Goal: Task Accomplishment & Management: Use online tool/utility

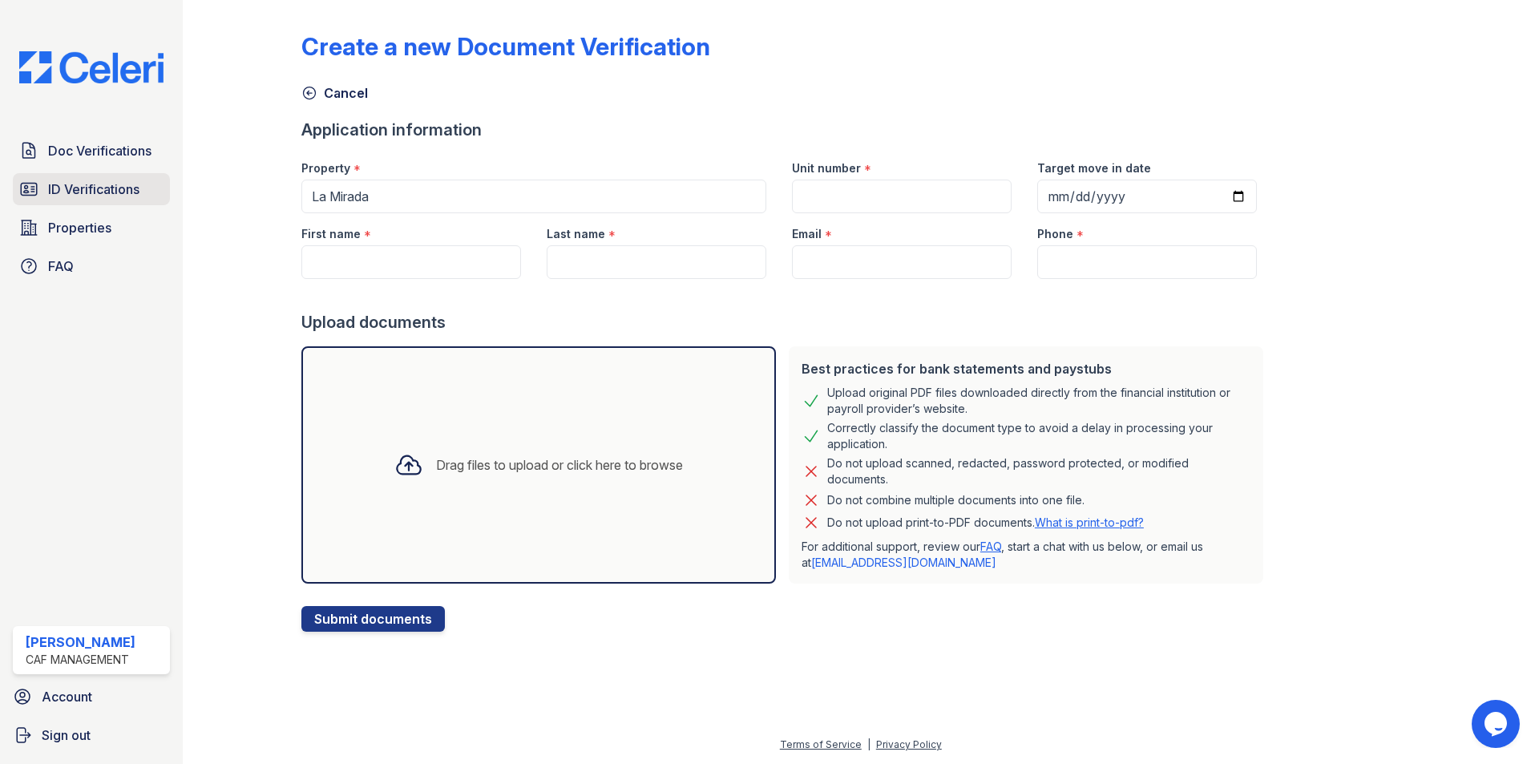
click at [97, 185] on span "ID Verifications" at bounding box center [93, 189] width 91 height 19
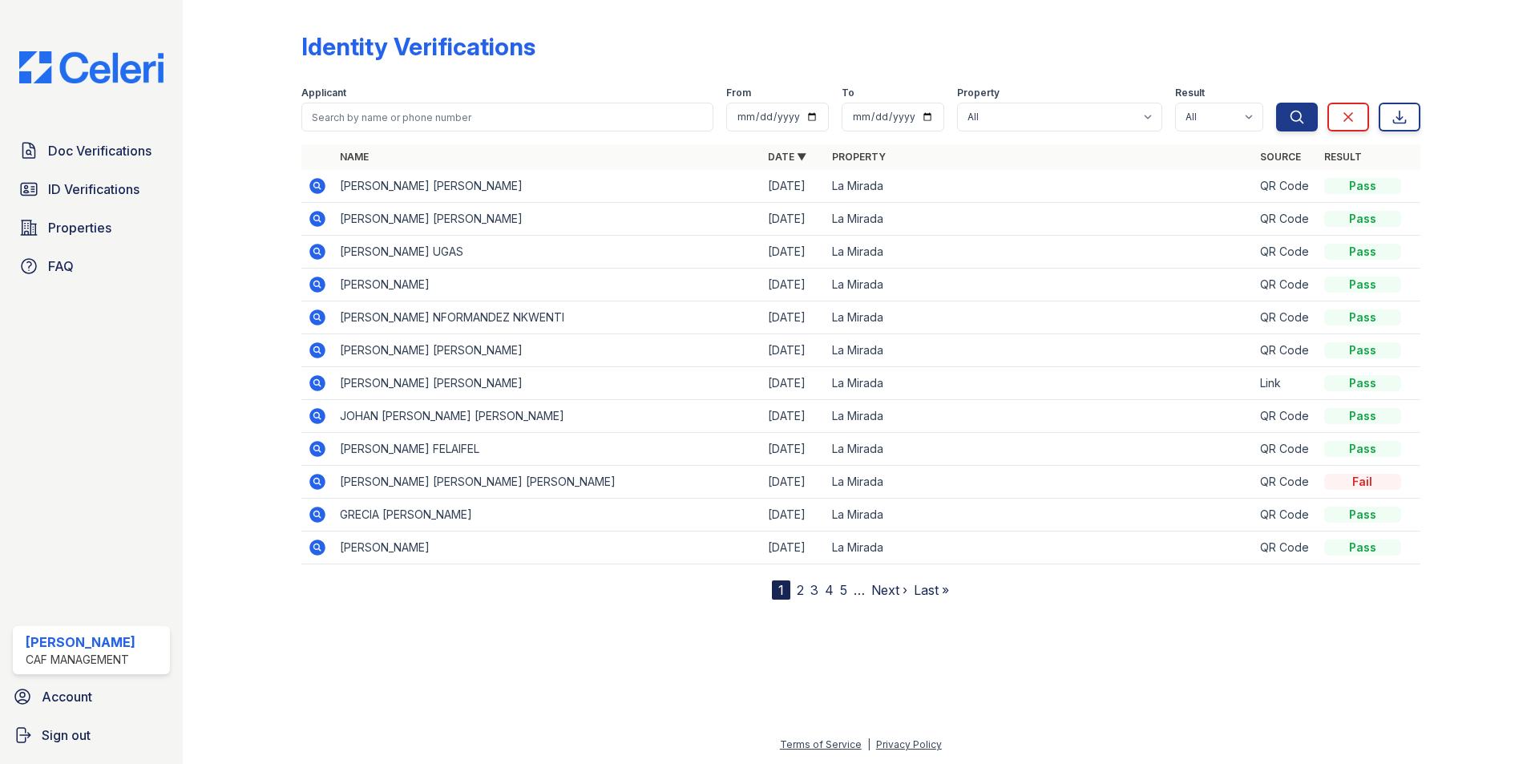
click at [479, 192] on td "[PERSON_NAME] [PERSON_NAME]" at bounding box center [548, 186] width 428 height 33
click at [314, 219] on icon at bounding box center [317, 218] width 19 height 19
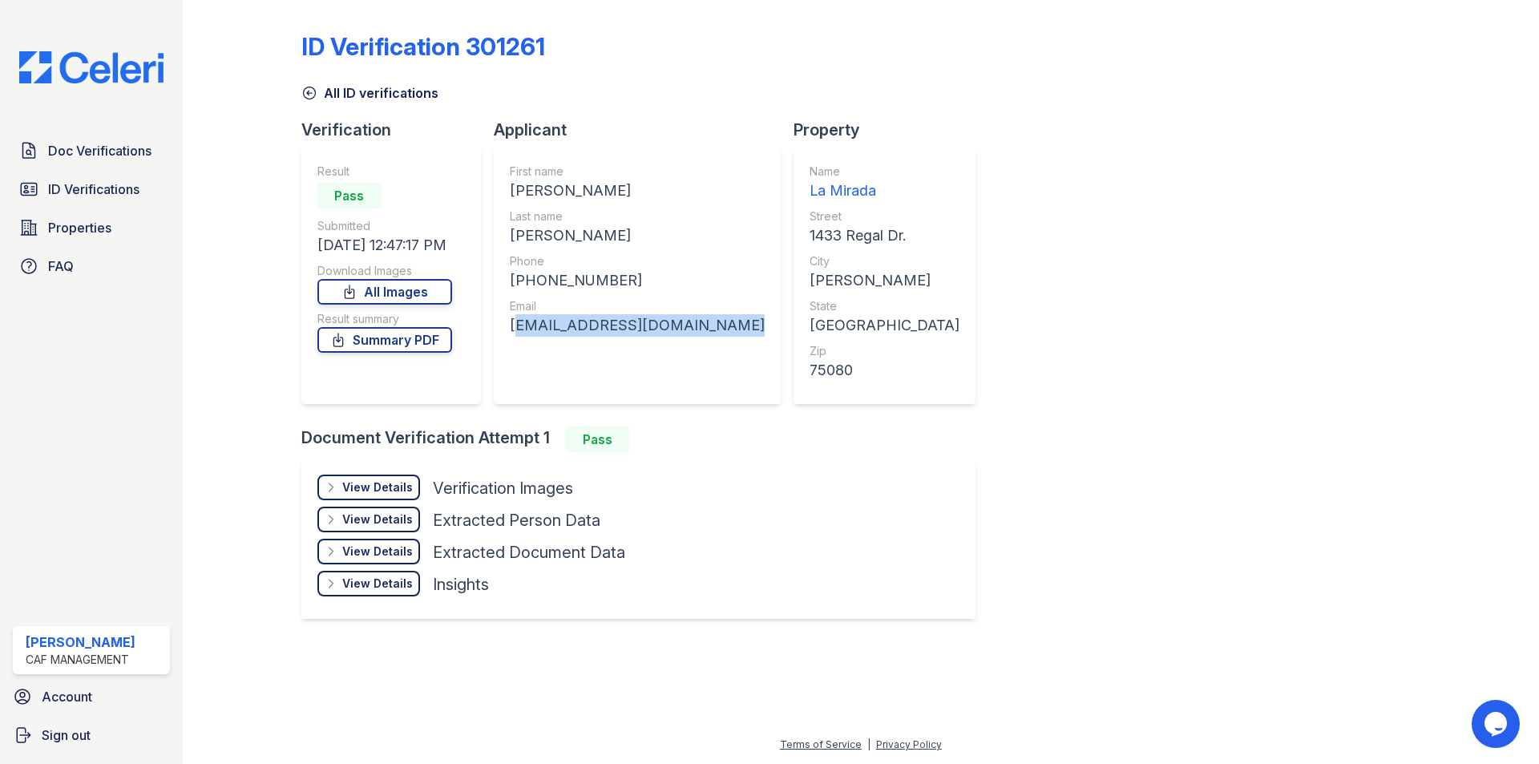
copy div "[EMAIL_ADDRESS][DOMAIN_NAME]"
drag, startPoint x: 507, startPoint y: 322, endPoint x: 714, endPoint y: 335, distance: 208.0
click at [714, 335] on div "First name [PERSON_NAME] Last name [PERSON_NAME] Phone [PHONE_NUMBER] Email [EM…" at bounding box center [637, 276] width 287 height 257
click at [524, 279] on div "+12148089639" at bounding box center [637, 280] width 255 height 22
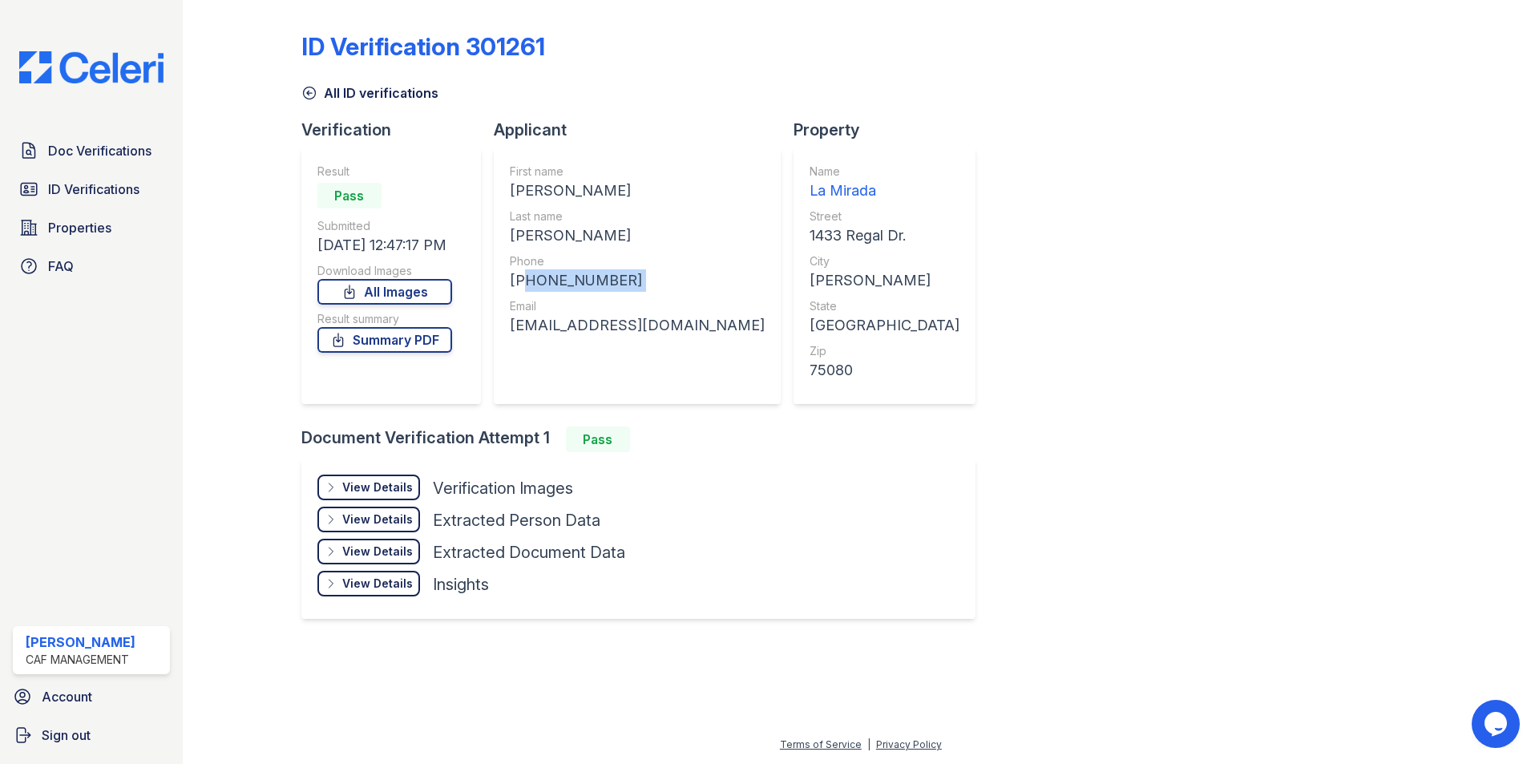
drag, startPoint x: 524, startPoint y: 280, endPoint x: 634, endPoint y: 276, distance: 109.9
click at [634, 276] on div "+12148089639" at bounding box center [637, 280] width 255 height 22
click at [632, 276] on div "+12148089639" at bounding box center [637, 280] width 255 height 22
drag, startPoint x: 525, startPoint y: 281, endPoint x: 628, endPoint y: 274, distance: 102.8
click at [628, 274] on div "+12148089639" at bounding box center [637, 280] width 255 height 22
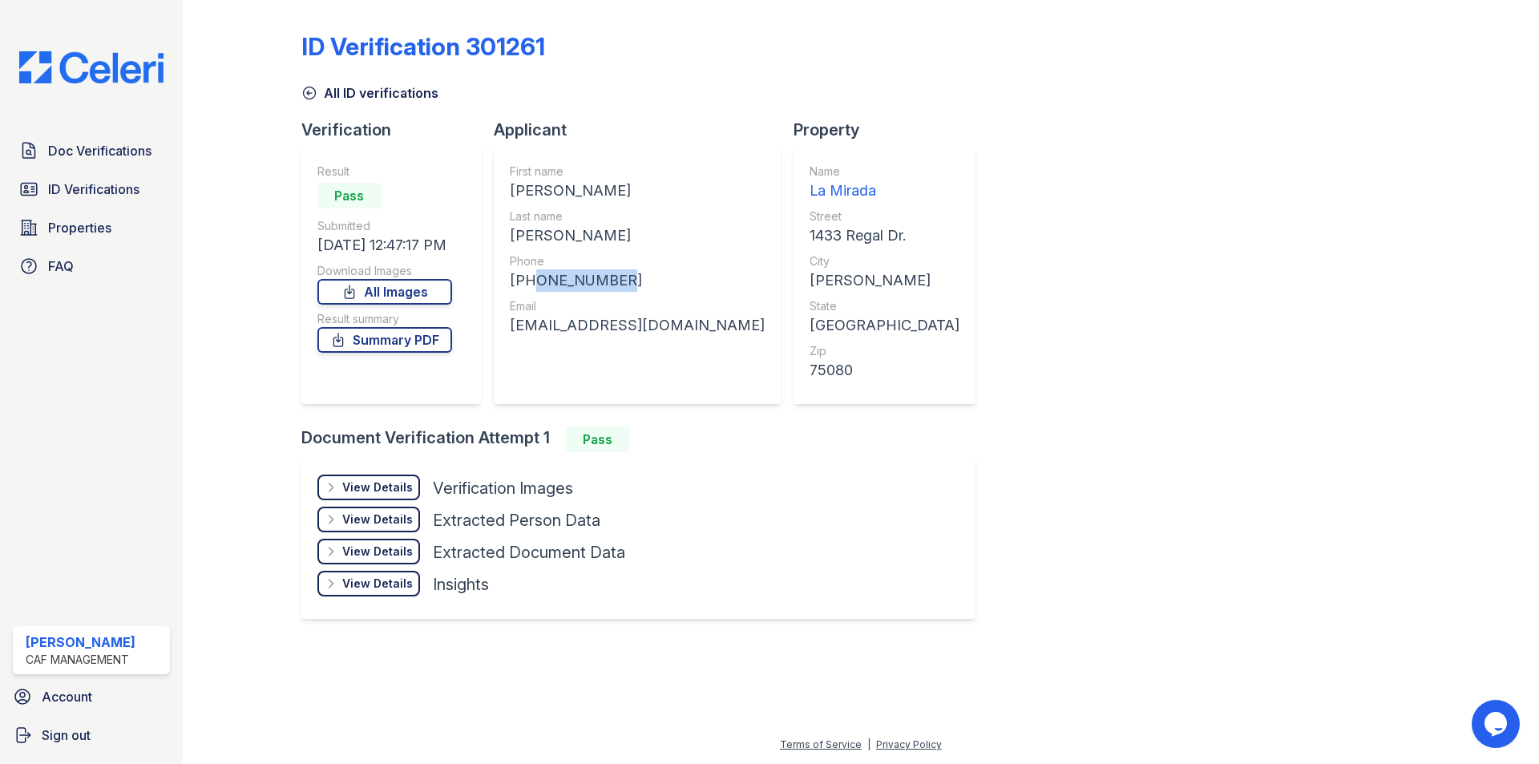
copy div "2148089639"
click at [75, 187] on span "ID Verifications" at bounding box center [93, 189] width 91 height 19
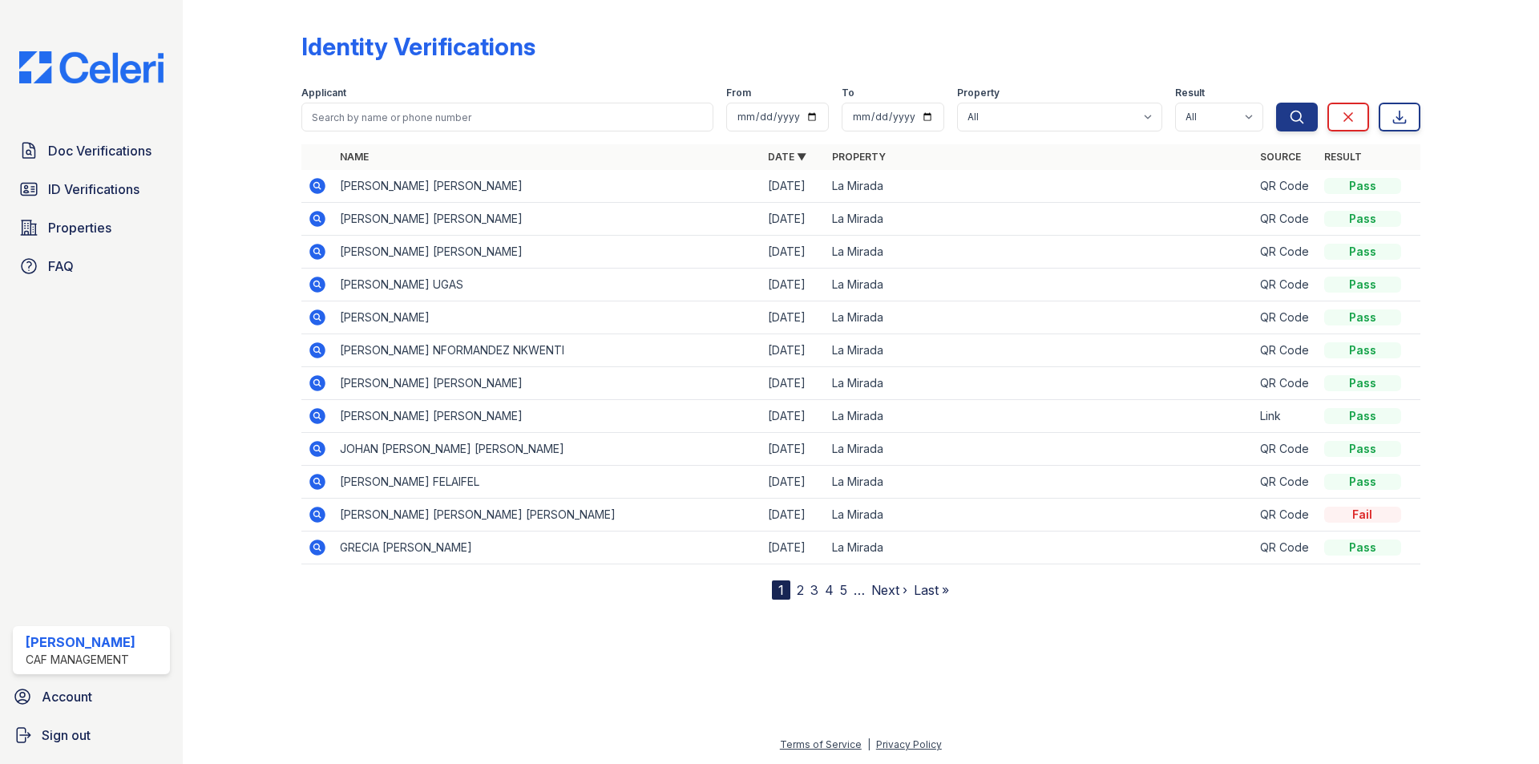
drag, startPoint x: 320, startPoint y: 218, endPoint x: 325, endPoint y: 196, distance: 23.1
click at [320, 217] on icon at bounding box center [317, 219] width 16 height 16
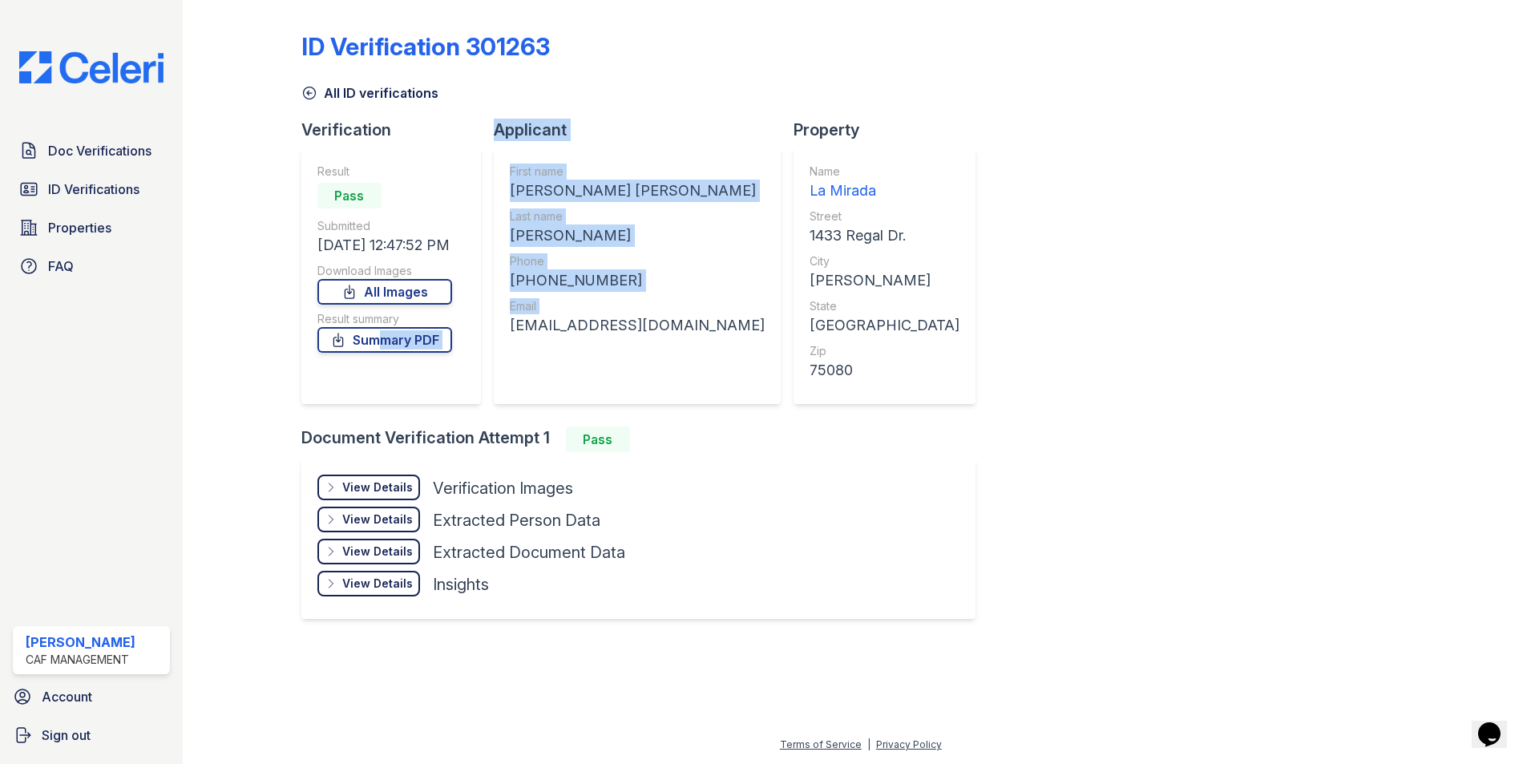
click at [497, 329] on div "Verification Result Pass Submitted 08/26/25 12:47:52 PM Download Images All Ima…" at bounding box center [644, 273] width 687 height 308
click at [511, 320] on div "angelamendoza310626@gmail.com" at bounding box center [637, 325] width 255 height 22
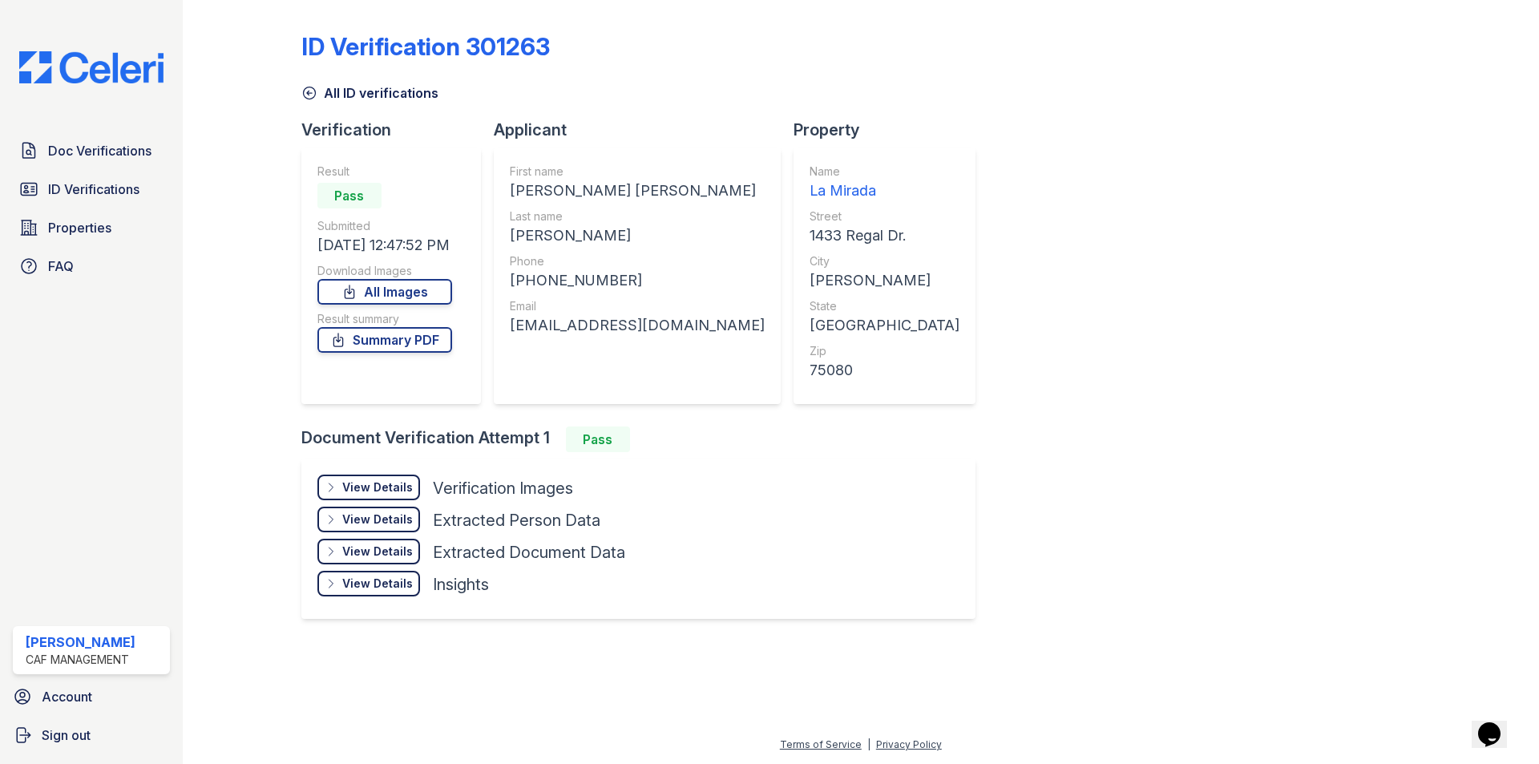
copy div "angelamendoza310626@gmail.co"
drag, startPoint x: 515, startPoint y: 330, endPoint x: 739, endPoint y: 318, distance: 224.8
click at [739, 318] on div "angelamendoza310626@gmail.com" at bounding box center [637, 325] width 255 height 22
click at [701, 389] on div "First name ANGELA ALEXANDRA Last name MENDOZA FERRUFINO Phone +12146868433 Emai…" at bounding box center [637, 276] width 287 height 257
copy div "angelamendoza310626@gmail.com"
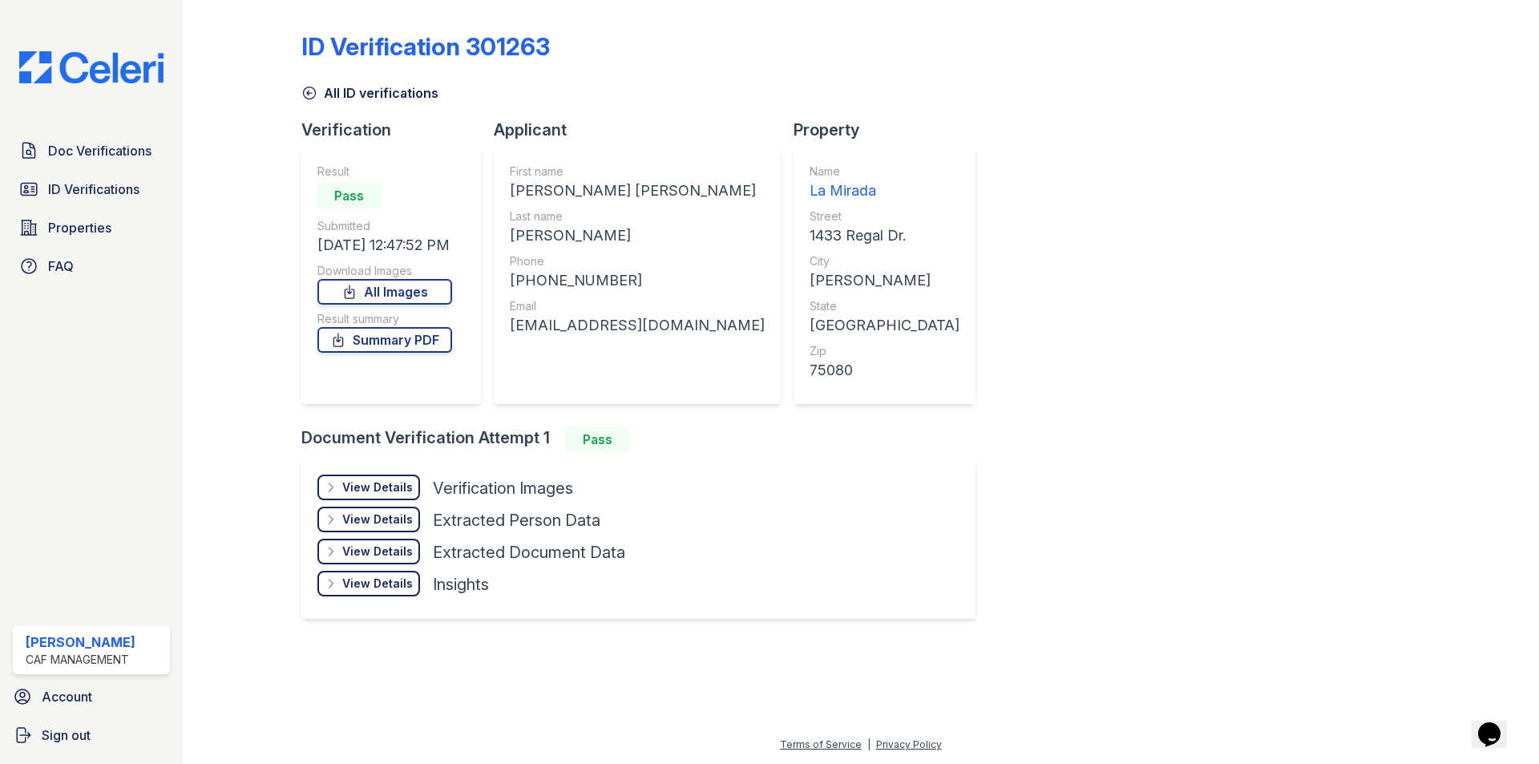
drag, startPoint x: 511, startPoint y: 325, endPoint x: 750, endPoint y: 339, distance: 239.3
click at [750, 339] on div "First name ANGELA ALEXANDRA Last name MENDOZA FERRUFINO Phone +12146868433 Emai…" at bounding box center [637, 276] width 287 height 257
copy div "2146868433"
drag, startPoint x: 525, startPoint y: 284, endPoint x: 616, endPoint y: 273, distance: 91.2
click at [616, 273] on div "+12146868433" at bounding box center [637, 280] width 255 height 22
